Goal: Transaction & Acquisition: Purchase product/service

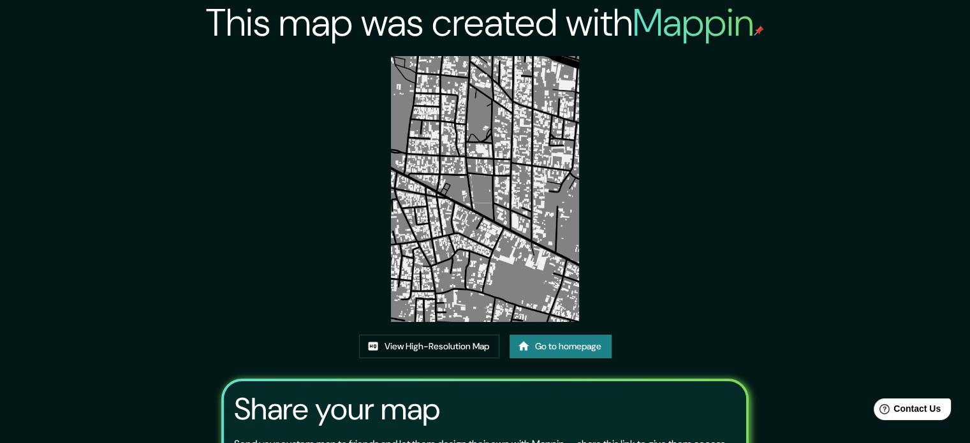
click at [586, 340] on link "Go to homepage" at bounding box center [561, 347] width 102 height 24
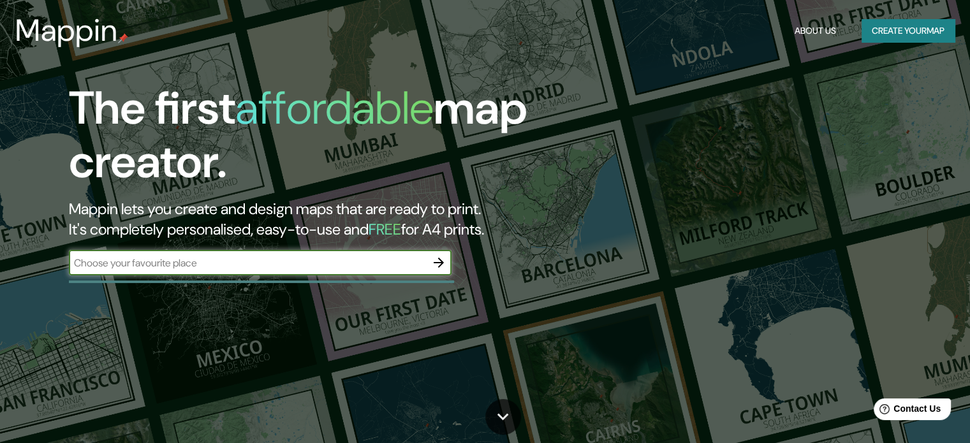
click at [383, 265] on input "text" at bounding box center [247, 263] width 357 height 15
click at [906, 20] on button "Create your map" at bounding box center [908, 31] width 93 height 24
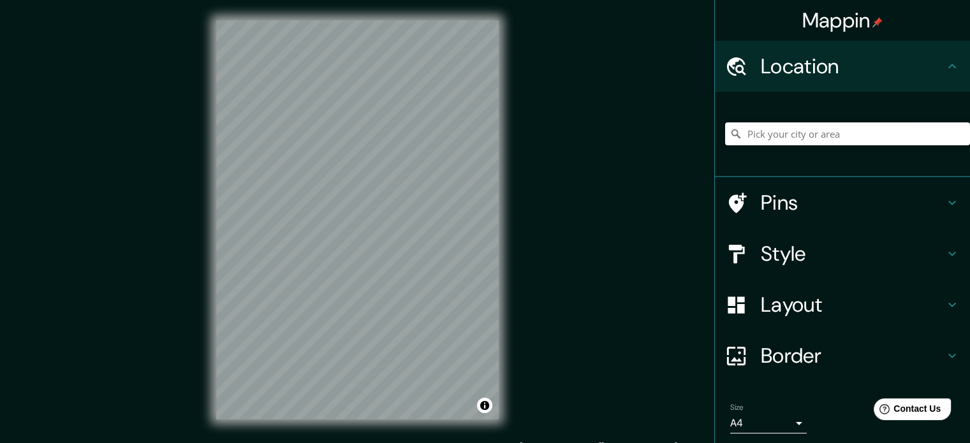
click at [857, 144] on input "Pick your city or area" at bounding box center [847, 133] width 245 height 23
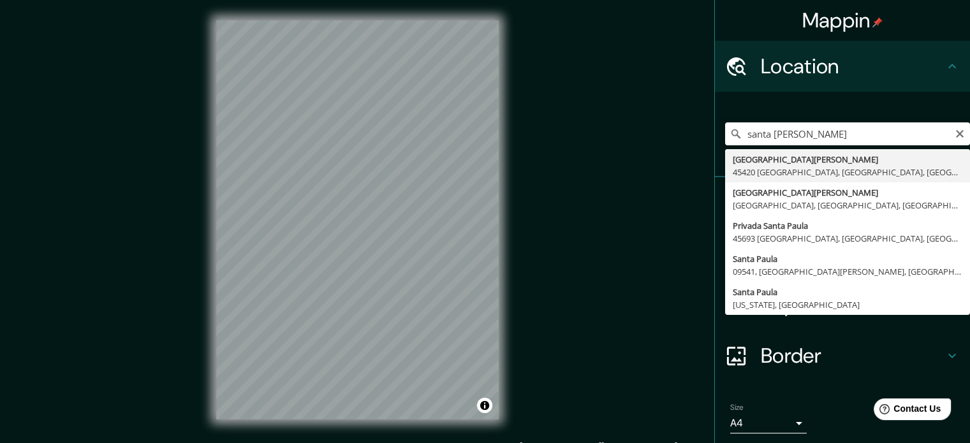
type input "Calle Santa Paula, 45420 Tonalá, Jalisco, México"
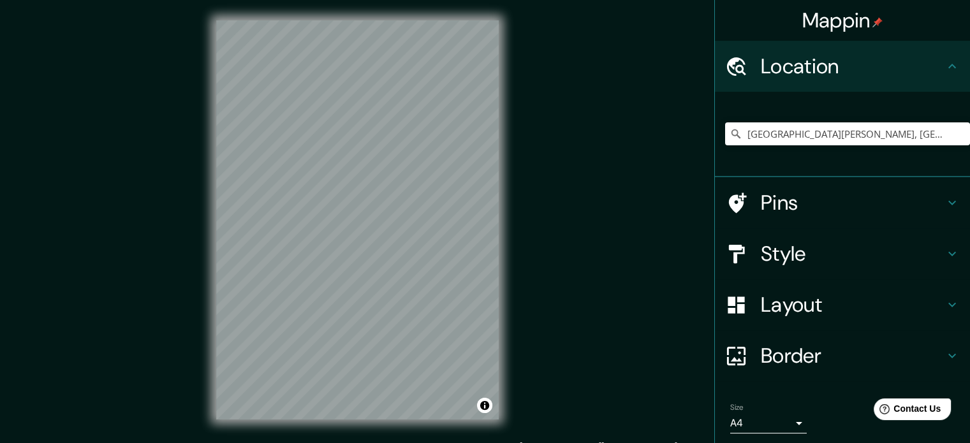
click at [743, 246] on div at bounding box center [743, 254] width 36 height 22
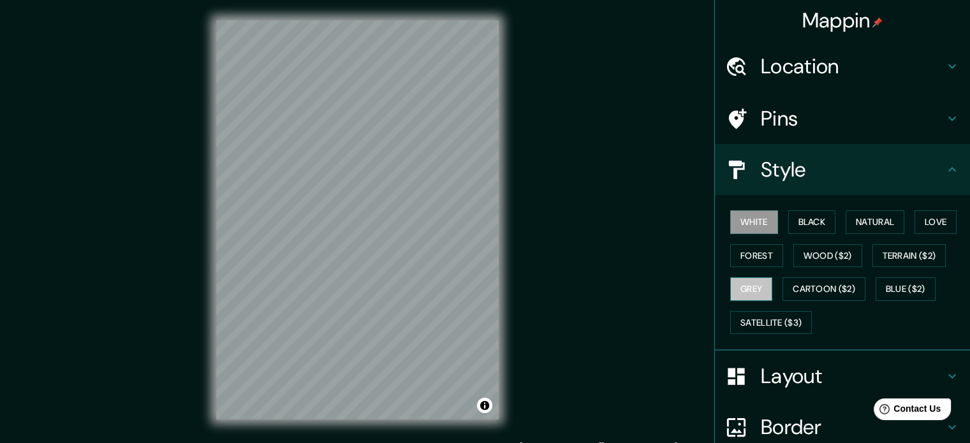
click at [743, 287] on button "Grey" at bounding box center [751, 289] width 42 height 24
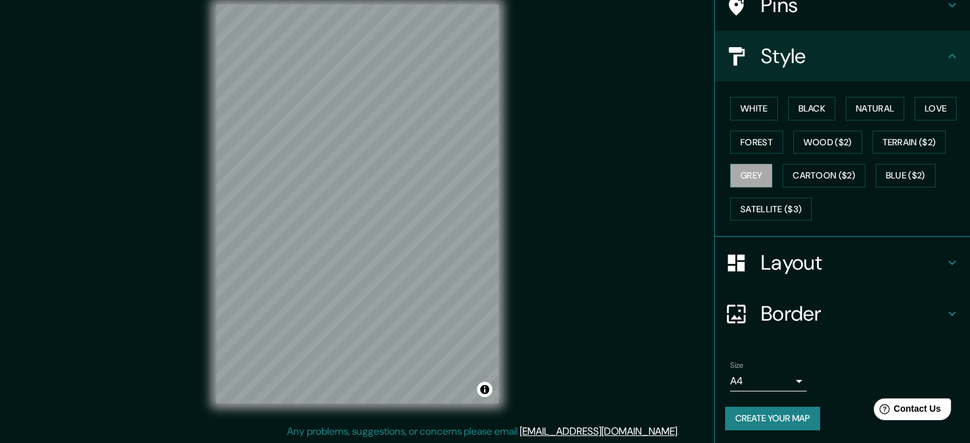
scroll to position [17, 0]
click at [759, 415] on button "Create your map" at bounding box center [772, 419] width 95 height 24
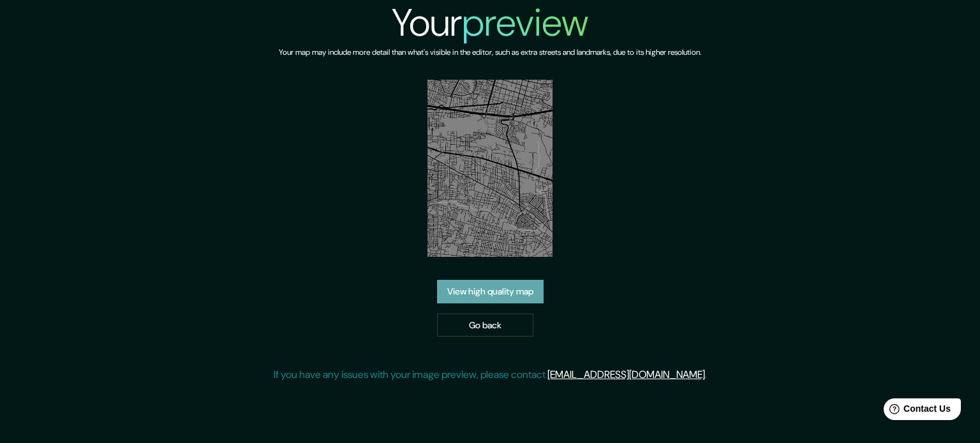
click at [476, 288] on link "View high quality map" at bounding box center [490, 292] width 107 height 24
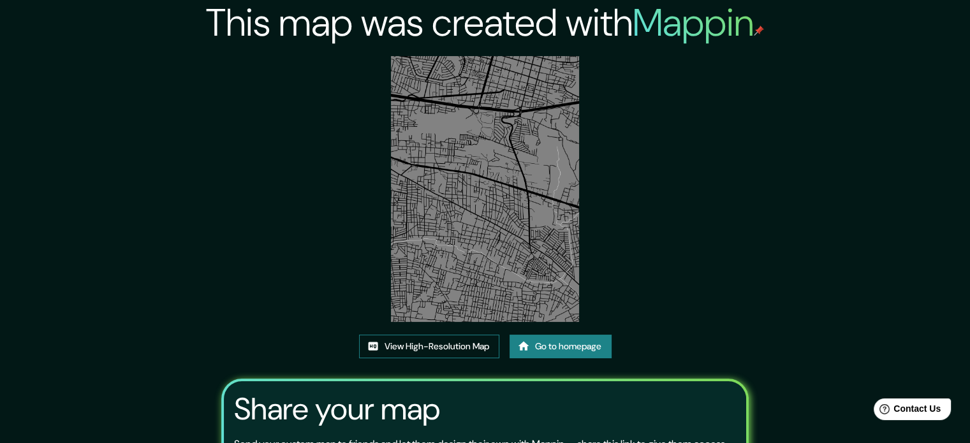
click at [404, 351] on link "View High-Resolution Map" at bounding box center [429, 347] width 140 height 24
